Goal: Information Seeking & Learning: Learn about a topic

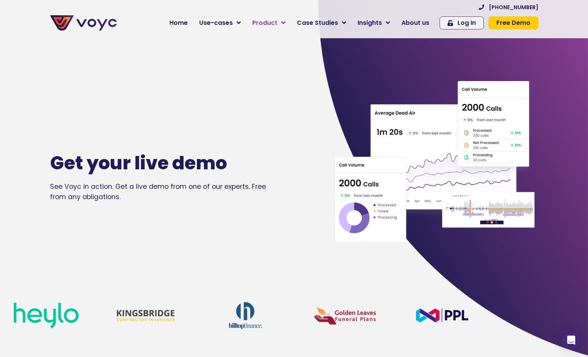
click at [270, 21] on span "Product" at bounding box center [264, 22] width 25 height 9
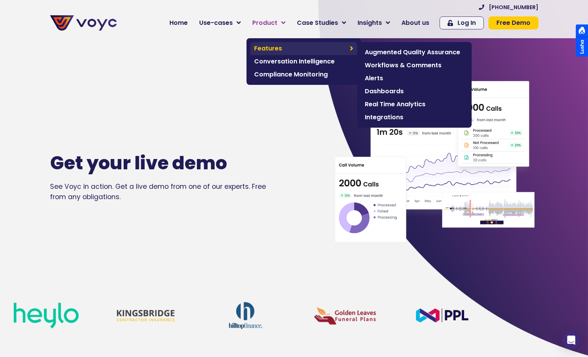
click at [273, 50] on span "Features" at bounding box center [300, 48] width 92 height 9
click at [388, 51] on span "Augmented Quality Assurance" at bounding box center [414, 52] width 99 height 9
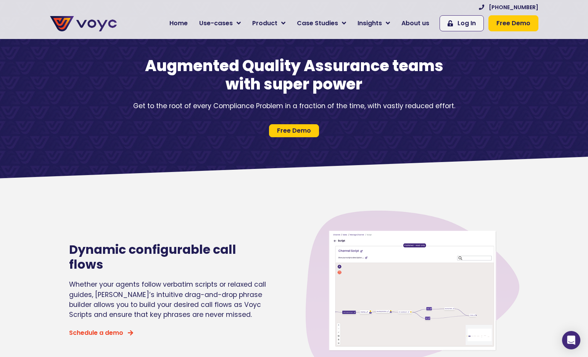
click at [503, 24] on span "Free Demo" at bounding box center [514, 23] width 34 height 9
